Goal: Find specific page/section: Find specific page/section

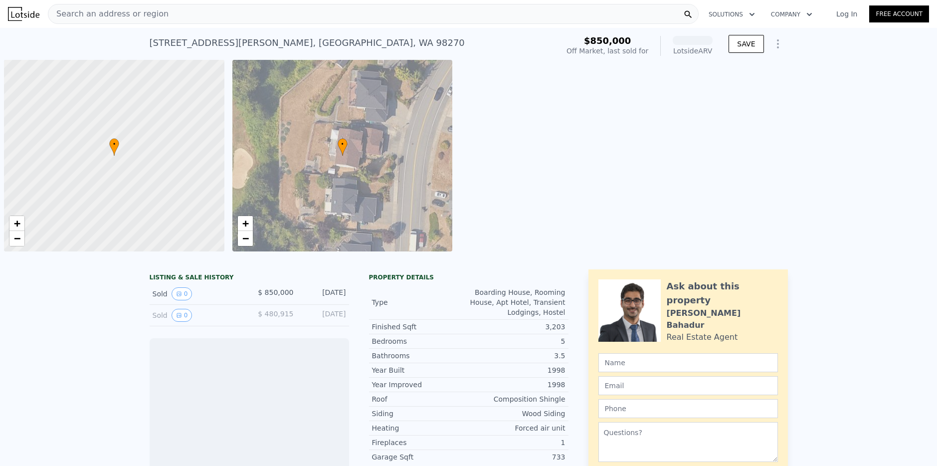
scroll to position [0, 4]
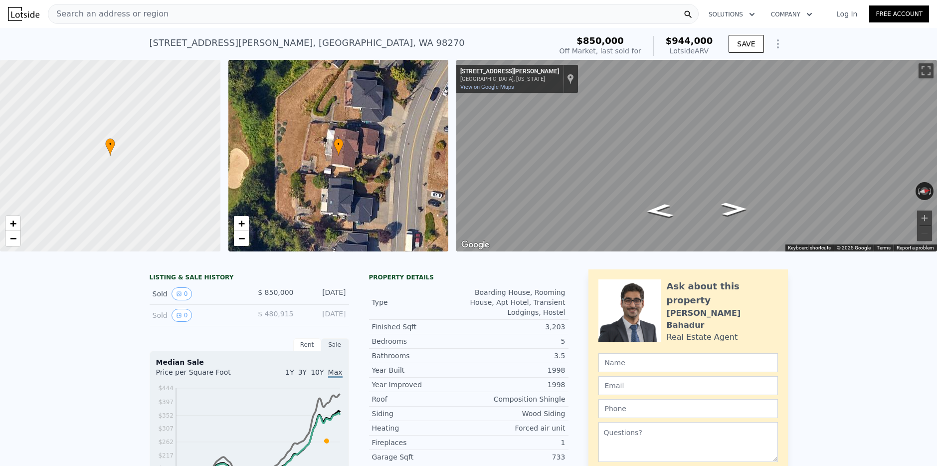
click at [180, 20] on div "Search an address or region" at bounding box center [373, 14] width 651 height 20
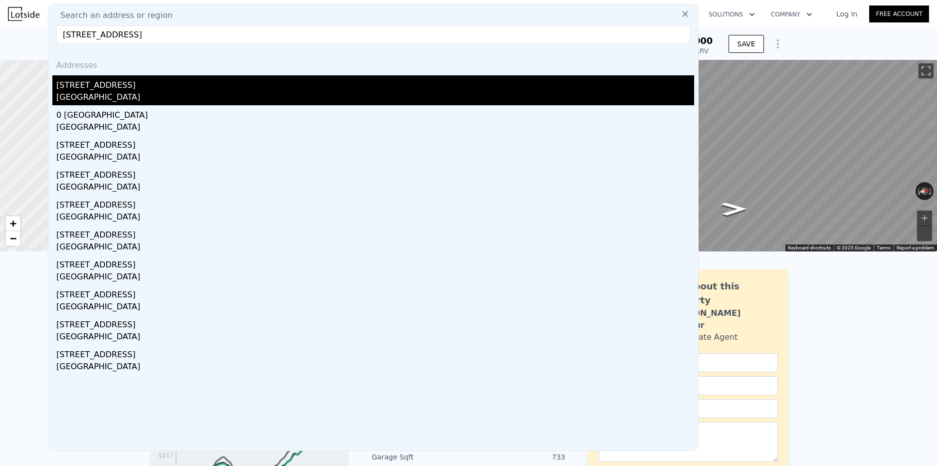
type input "[STREET_ADDRESS]"
click at [91, 89] on div "[STREET_ADDRESS]" at bounding box center [375, 83] width 638 height 16
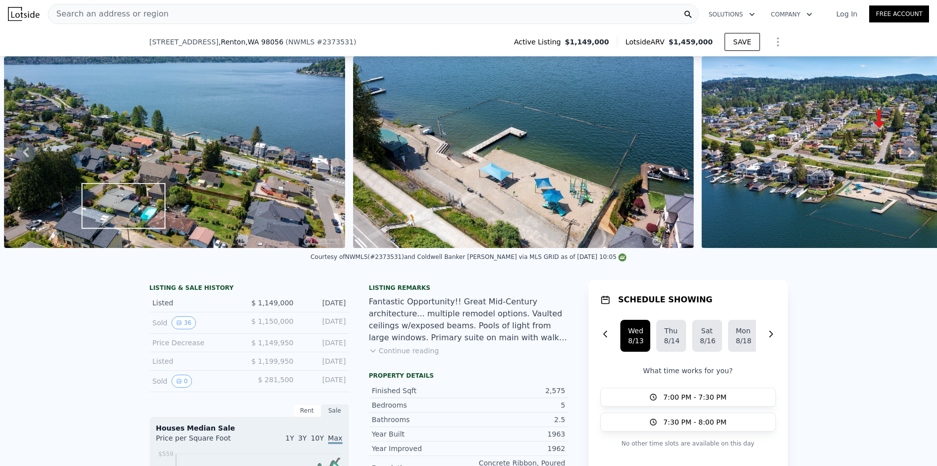
scroll to position [206, 0]
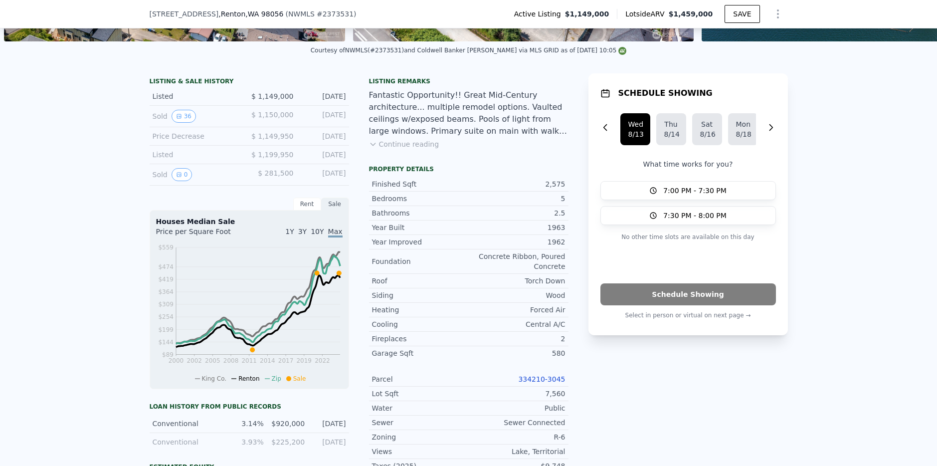
click at [537, 379] on link "334210-3045" at bounding box center [541, 379] width 47 height 8
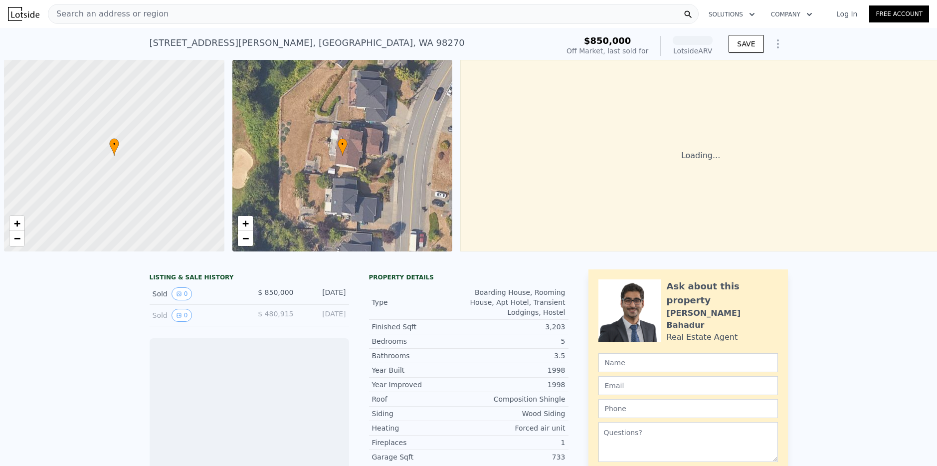
scroll to position [0, 4]
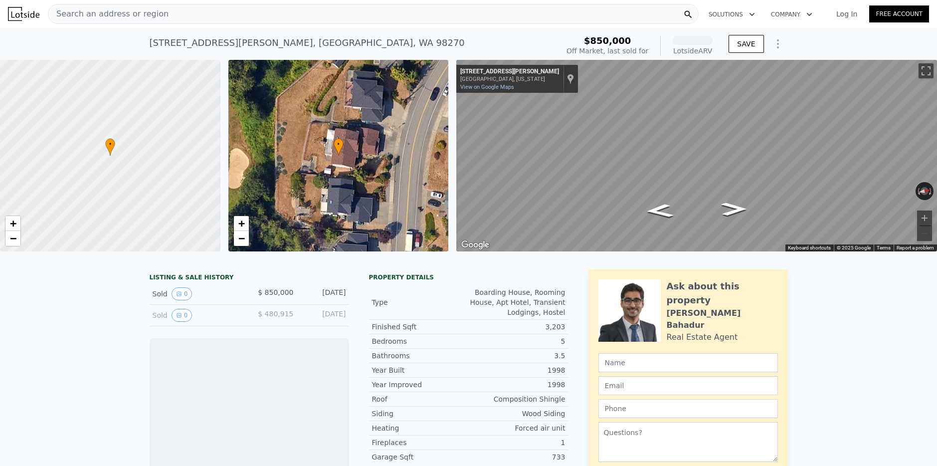
click at [147, 17] on span "Search an address or region" at bounding box center [108, 14] width 120 height 12
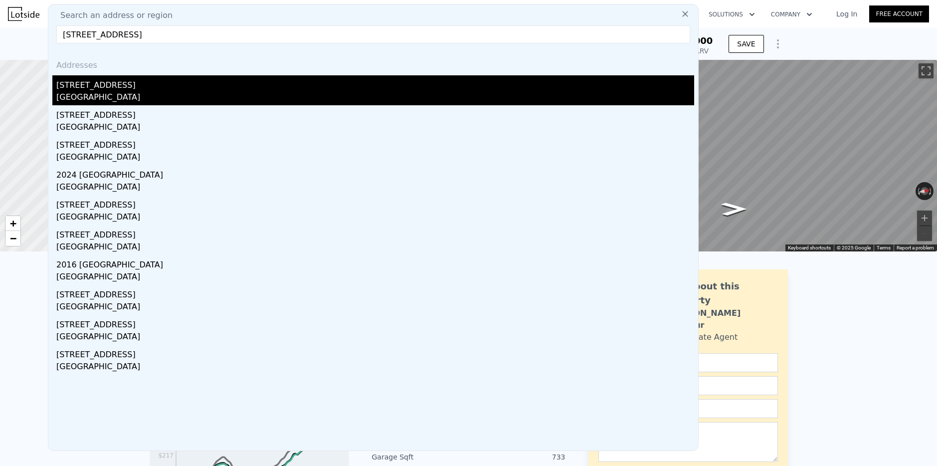
type input "1803 150th Avenue SE, Bellevue, WA 98007"
click at [100, 90] on div "1803 150th Ave SE" at bounding box center [375, 83] width 638 height 16
